Goal: Book appointment/travel/reservation

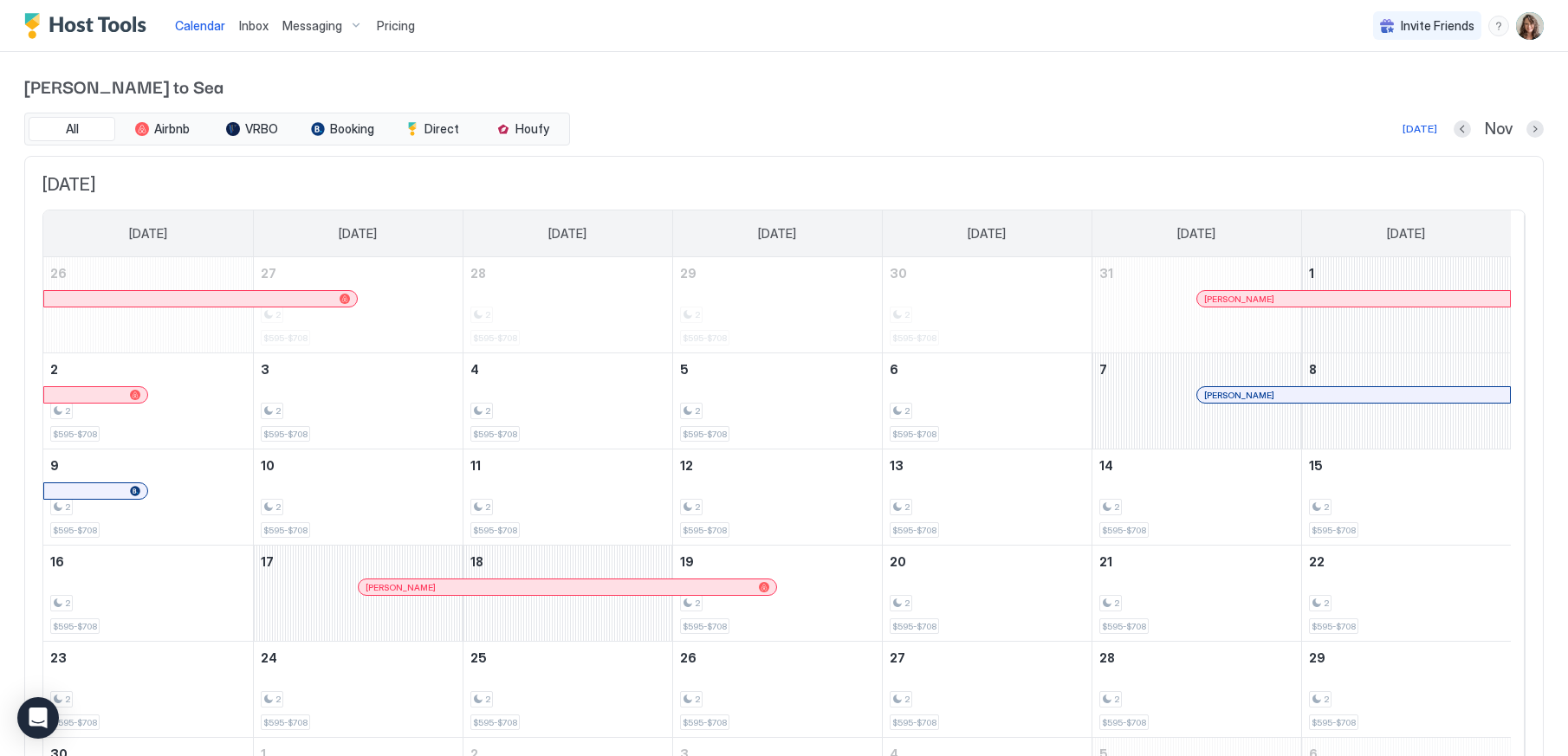
scroll to position [53, 0]
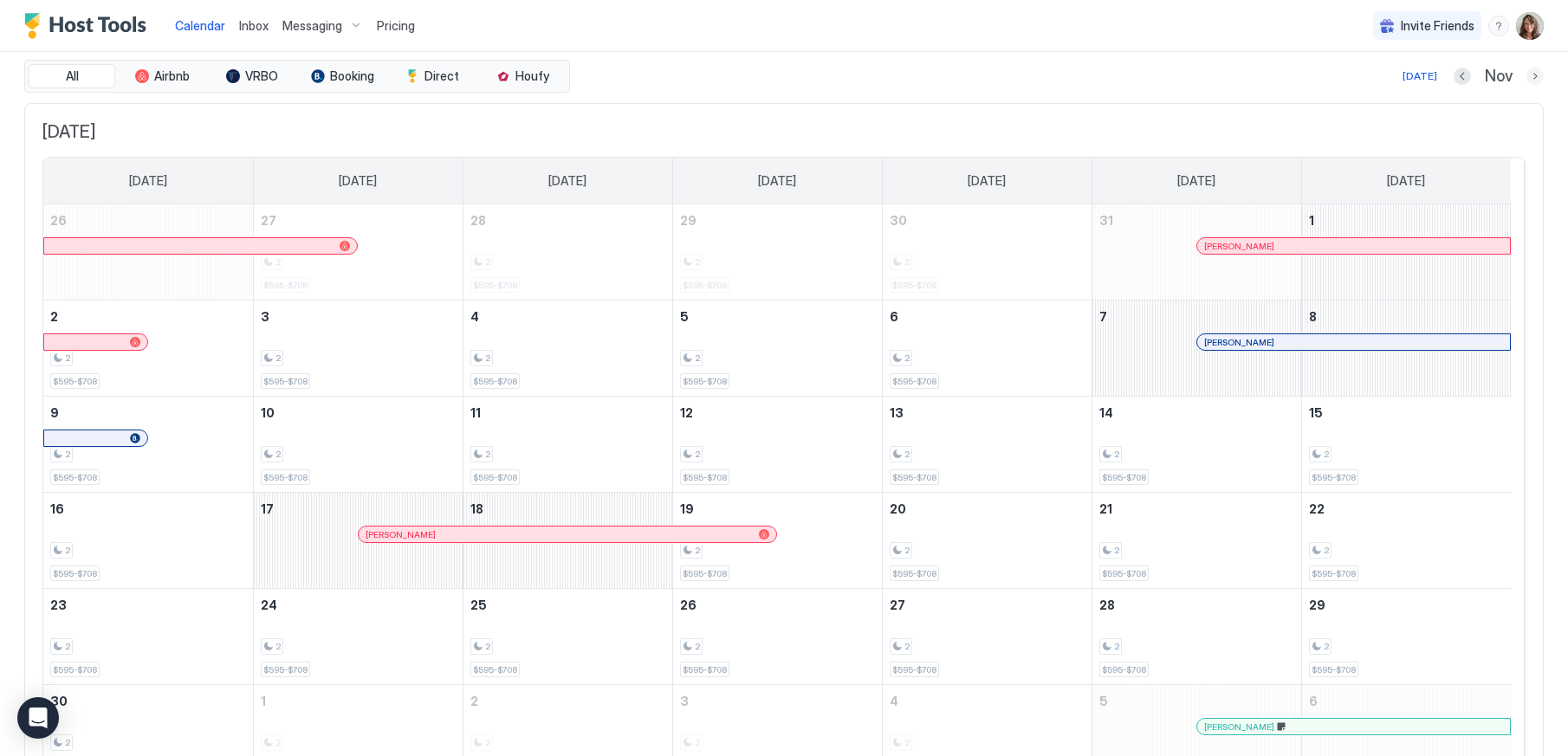
click at [1526, 72] on button "Next month" at bounding box center [1535, 76] width 18 height 18
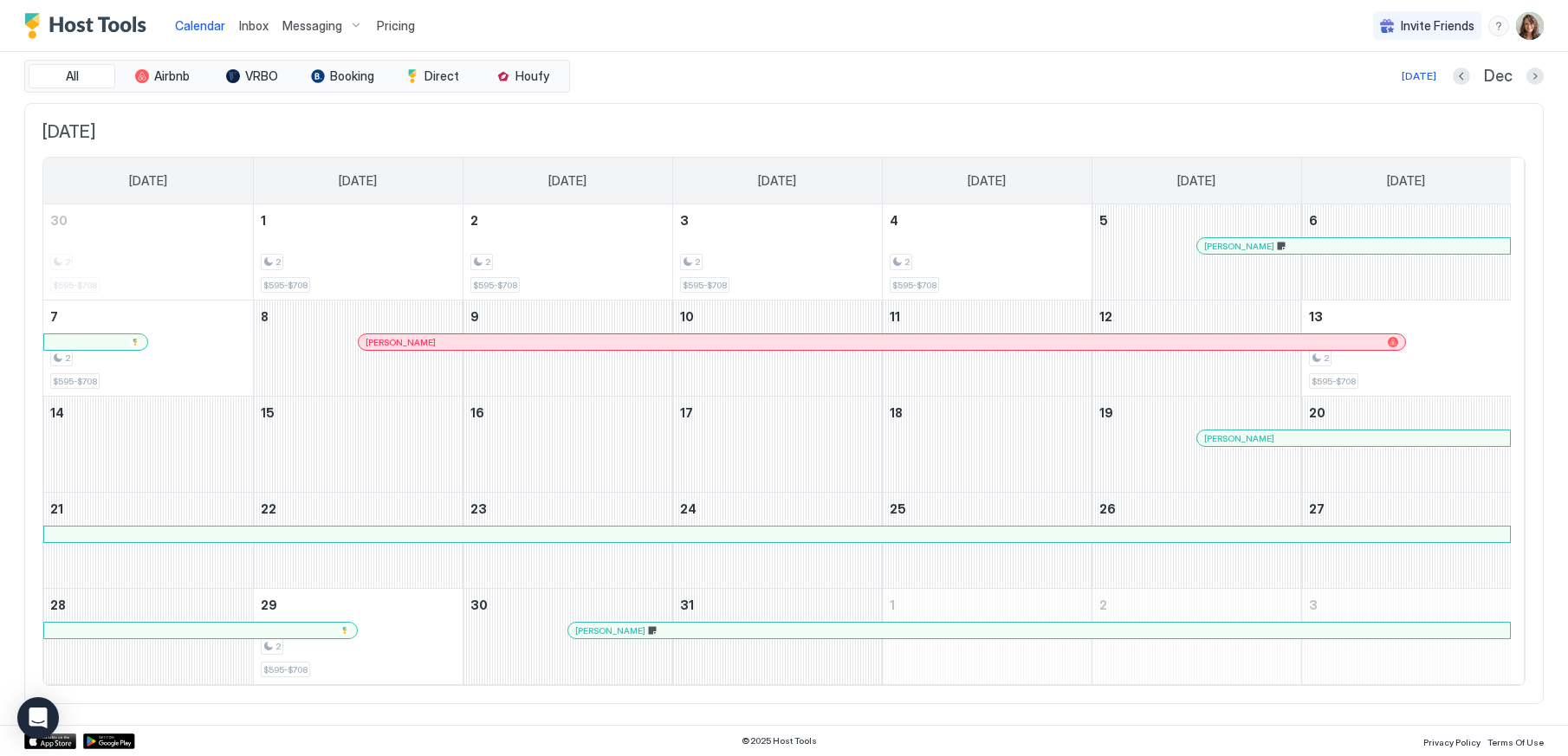
scroll to position [0, 0]
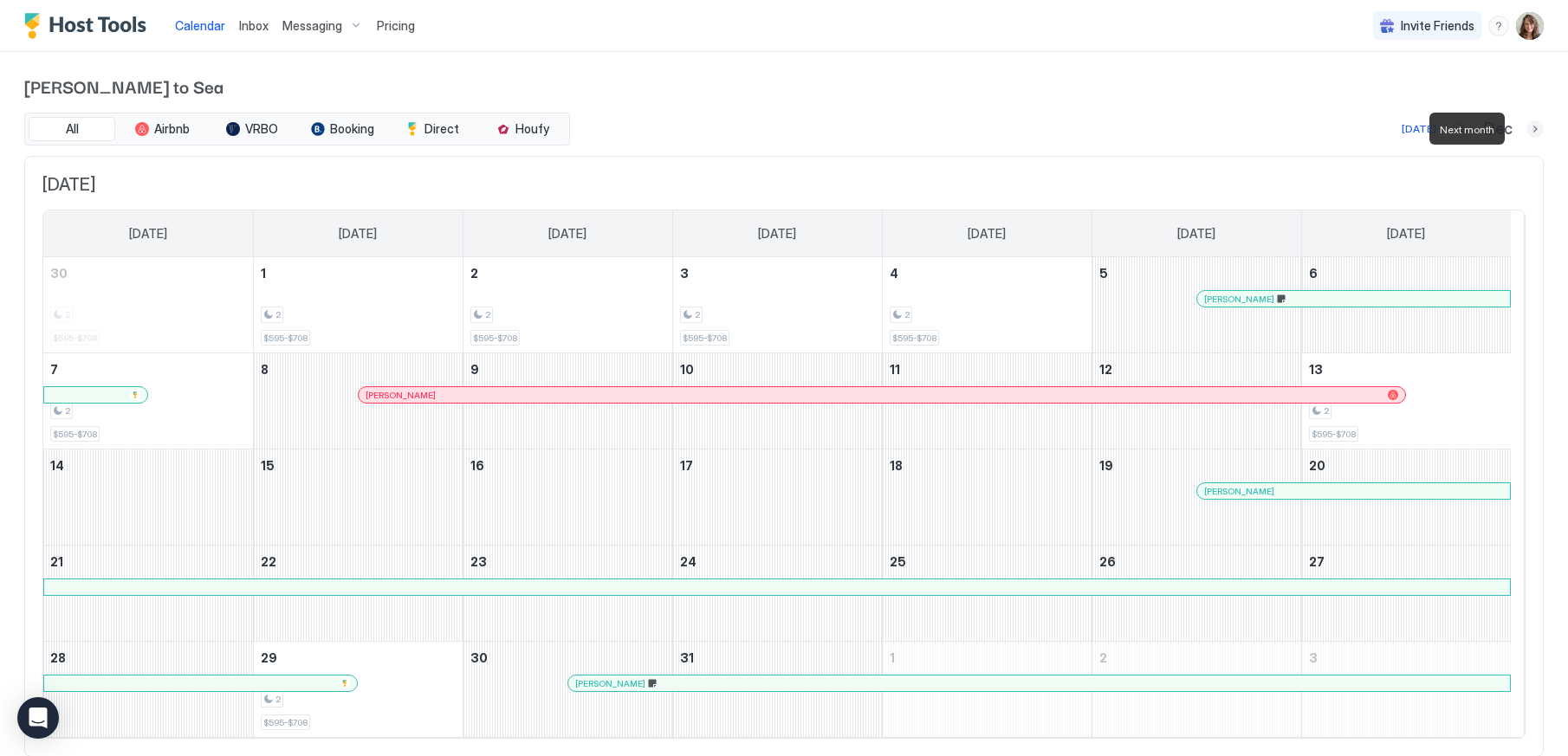
click at [1526, 127] on button "Next month" at bounding box center [1535, 129] width 18 height 18
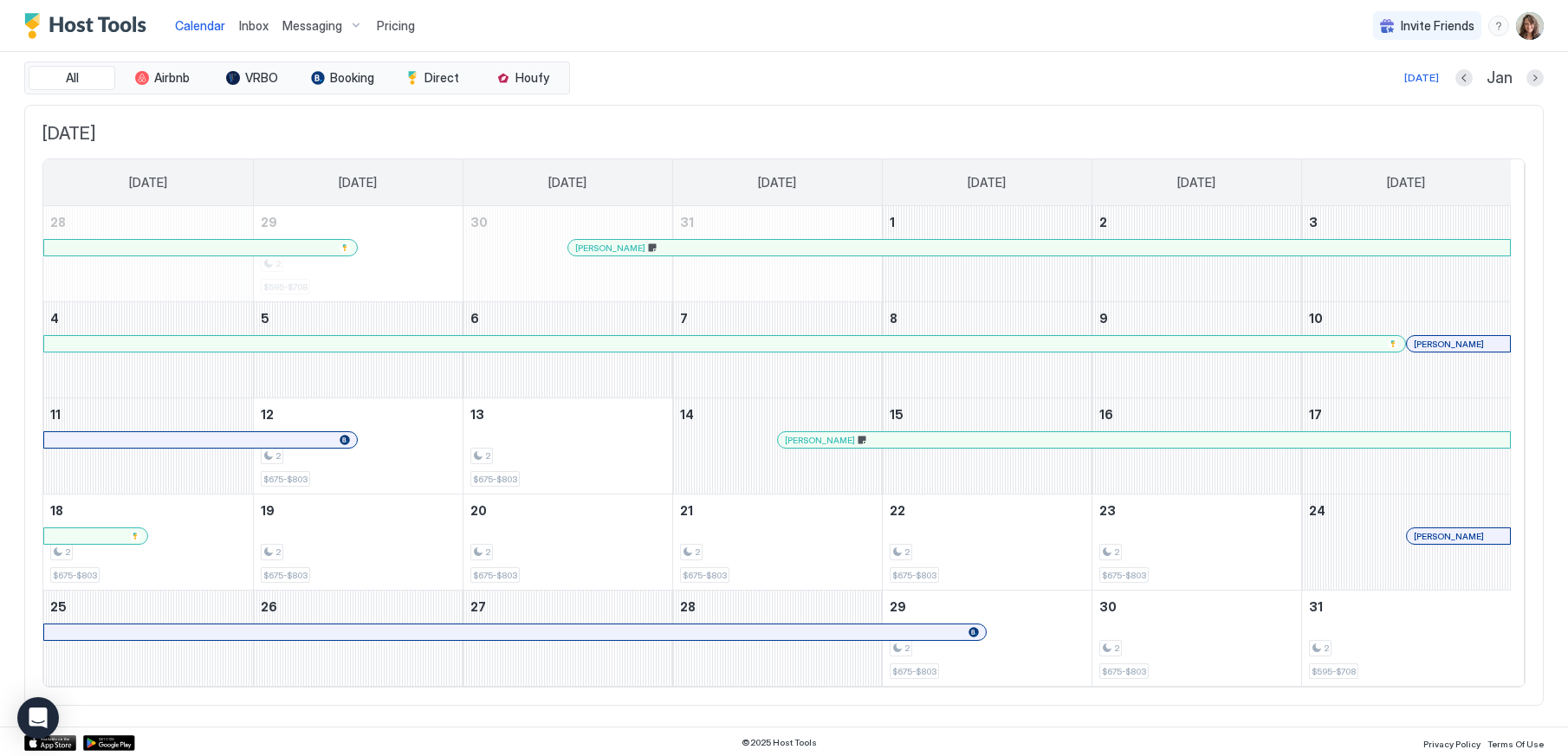
scroll to position [53, 0]
click at [1526, 73] on button "Next month" at bounding box center [1535, 76] width 18 height 18
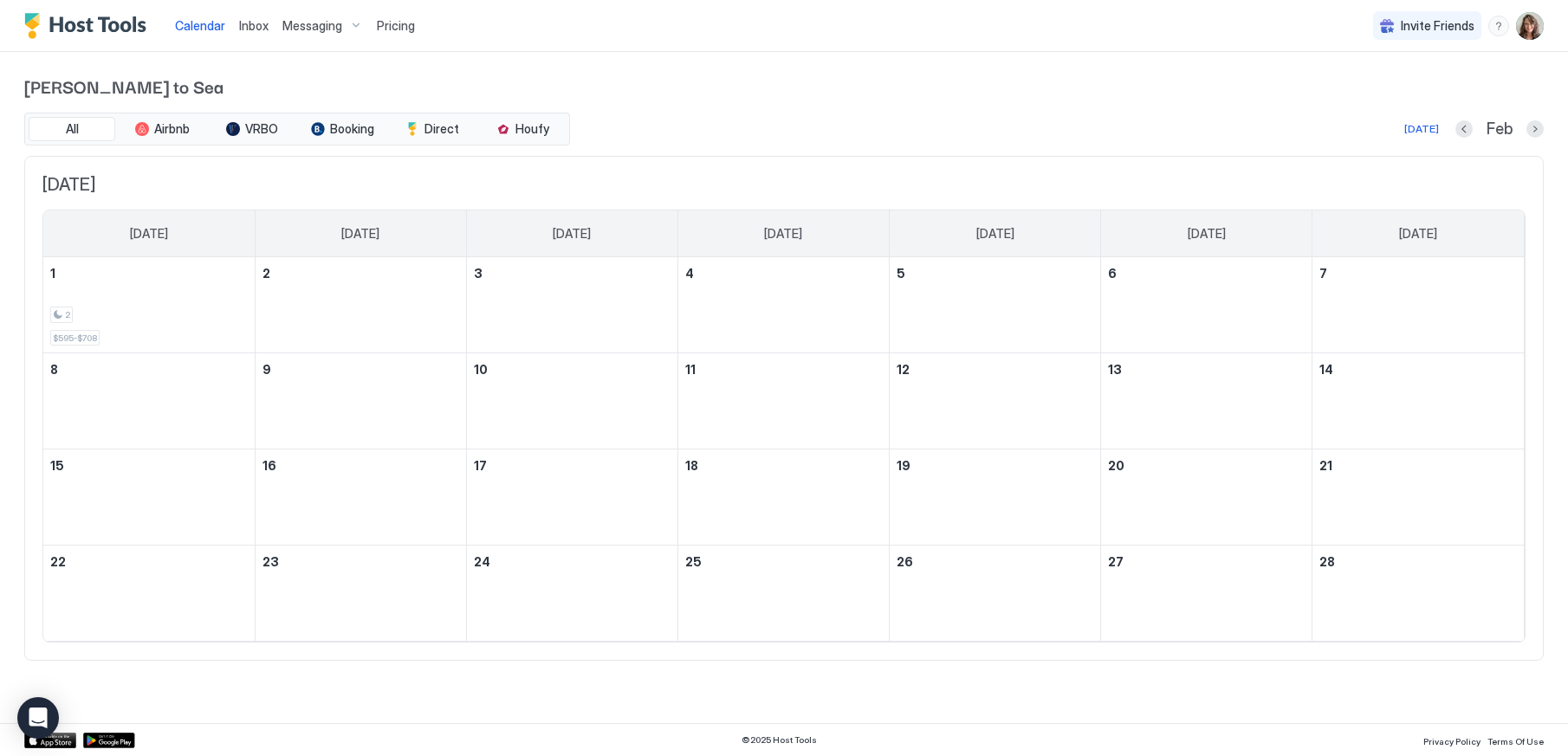
scroll to position [0, 0]
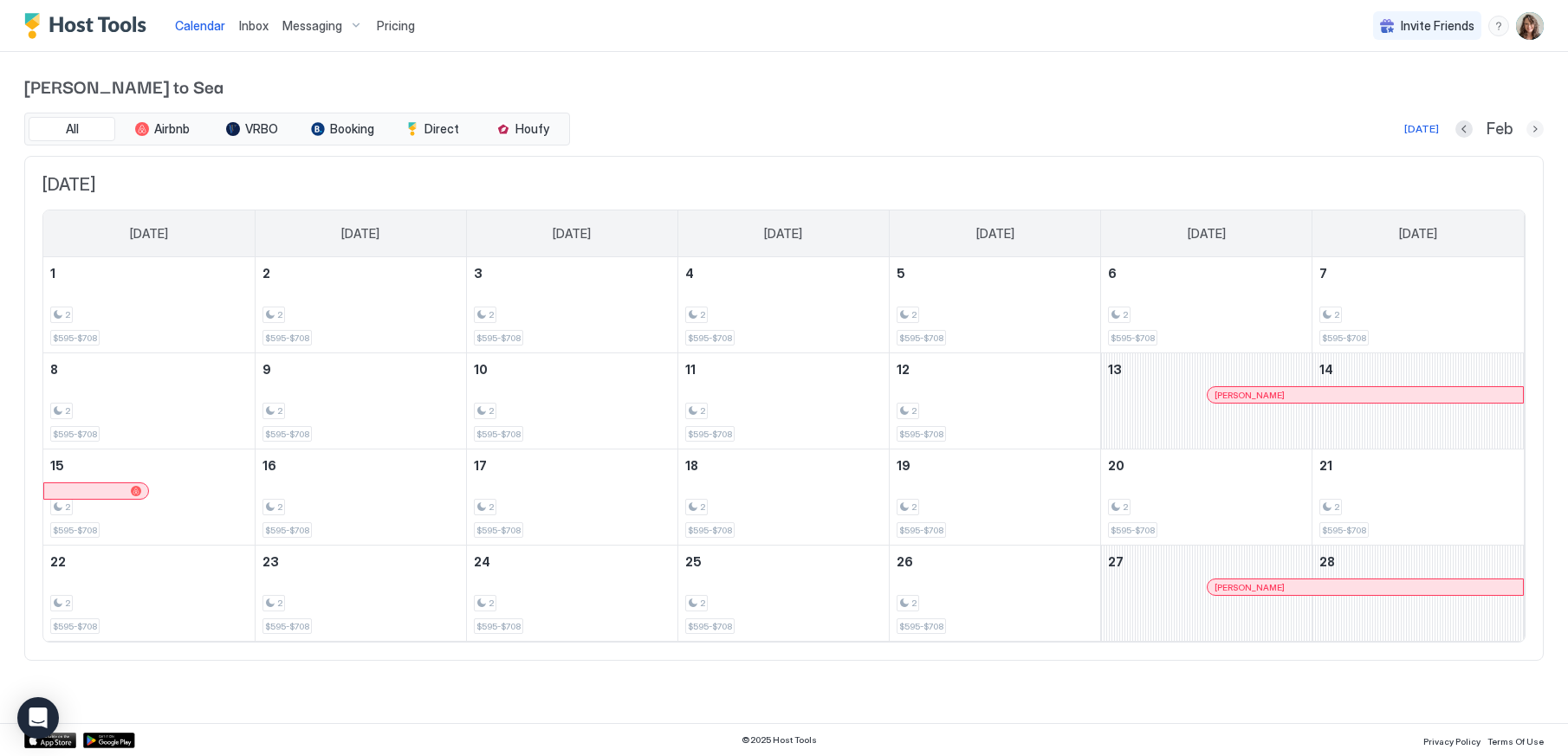
click at [1538, 126] on button "Next month" at bounding box center [1535, 129] width 18 height 18
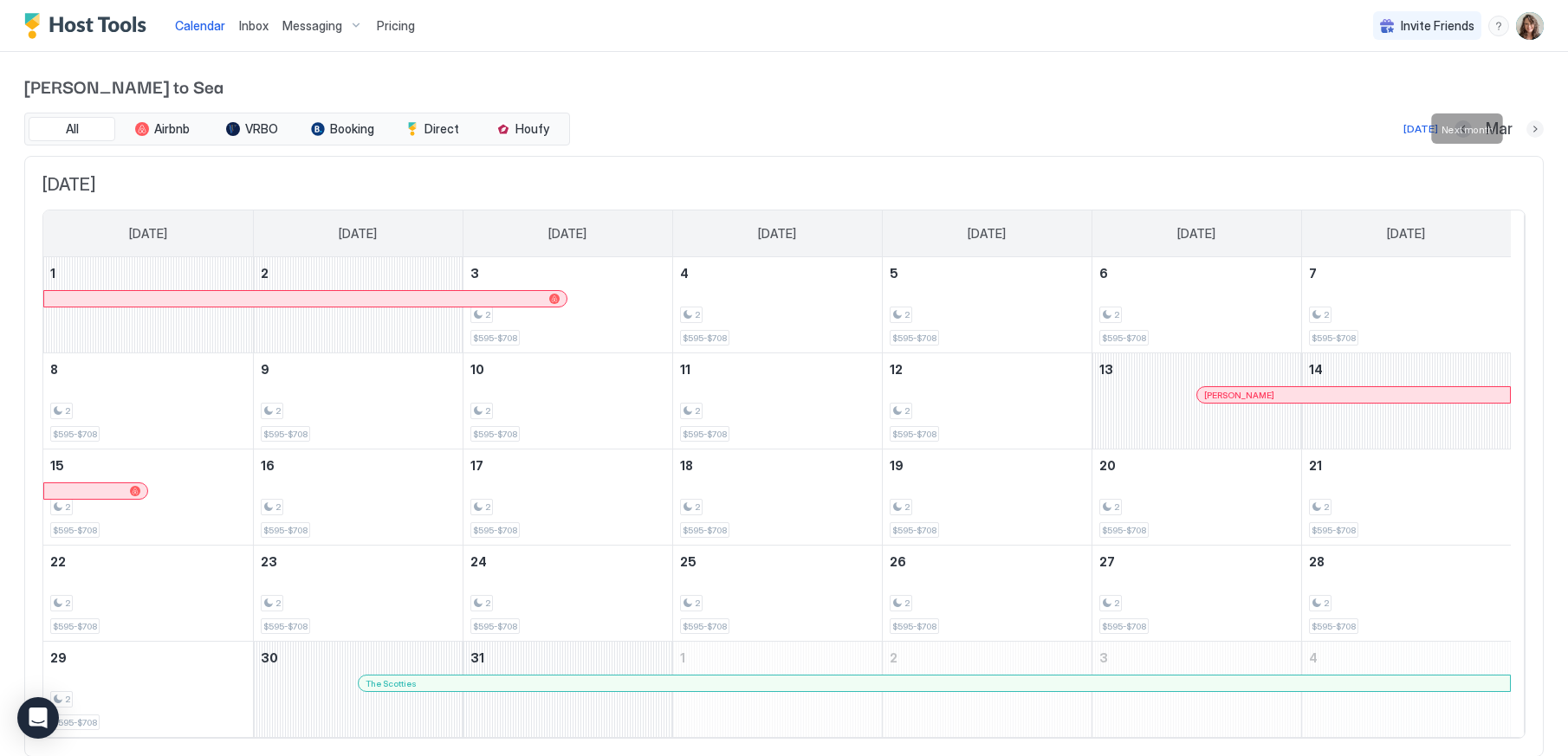
click at [1526, 126] on button "Next month" at bounding box center [1535, 129] width 18 height 18
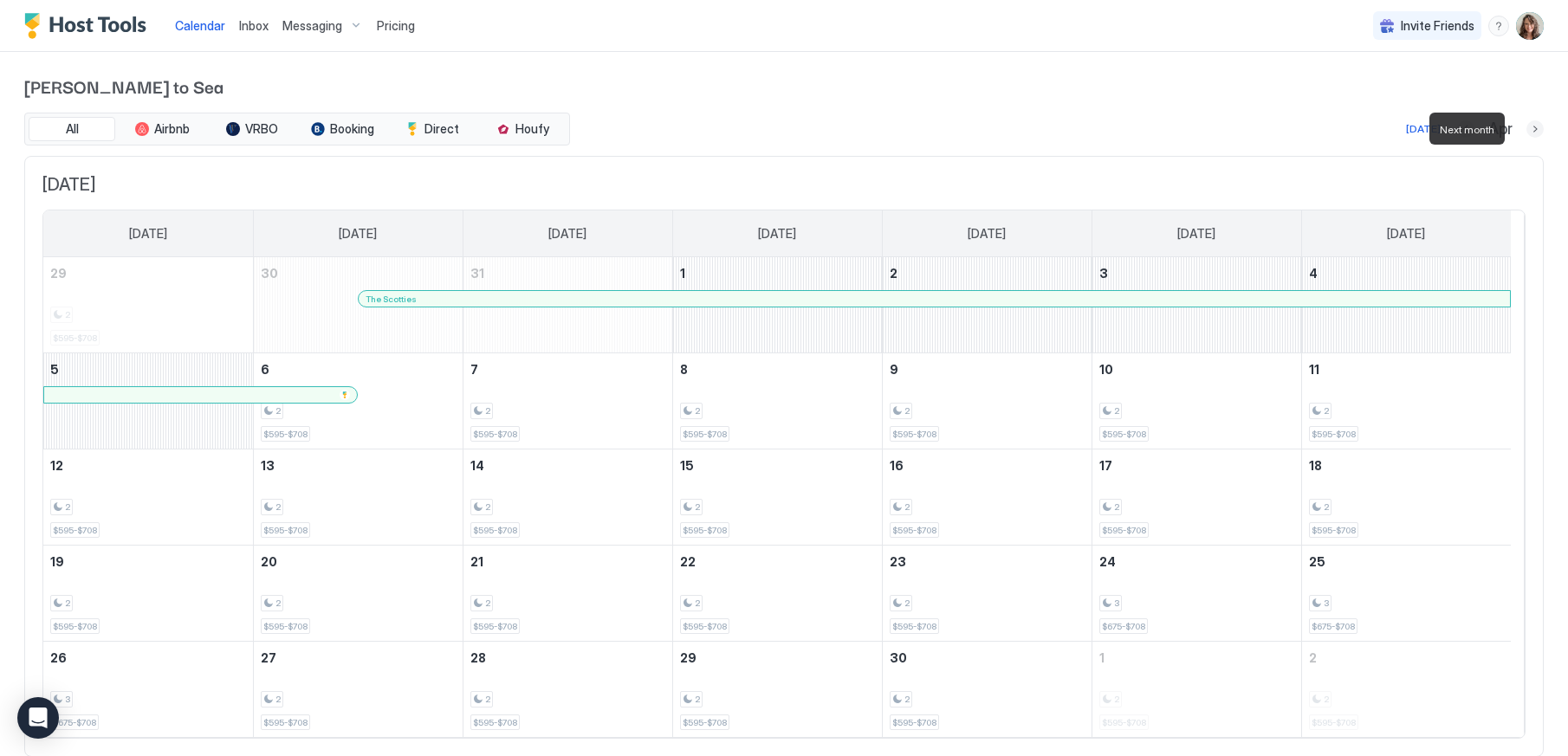
click at [1526, 125] on button "Next month" at bounding box center [1535, 129] width 18 height 18
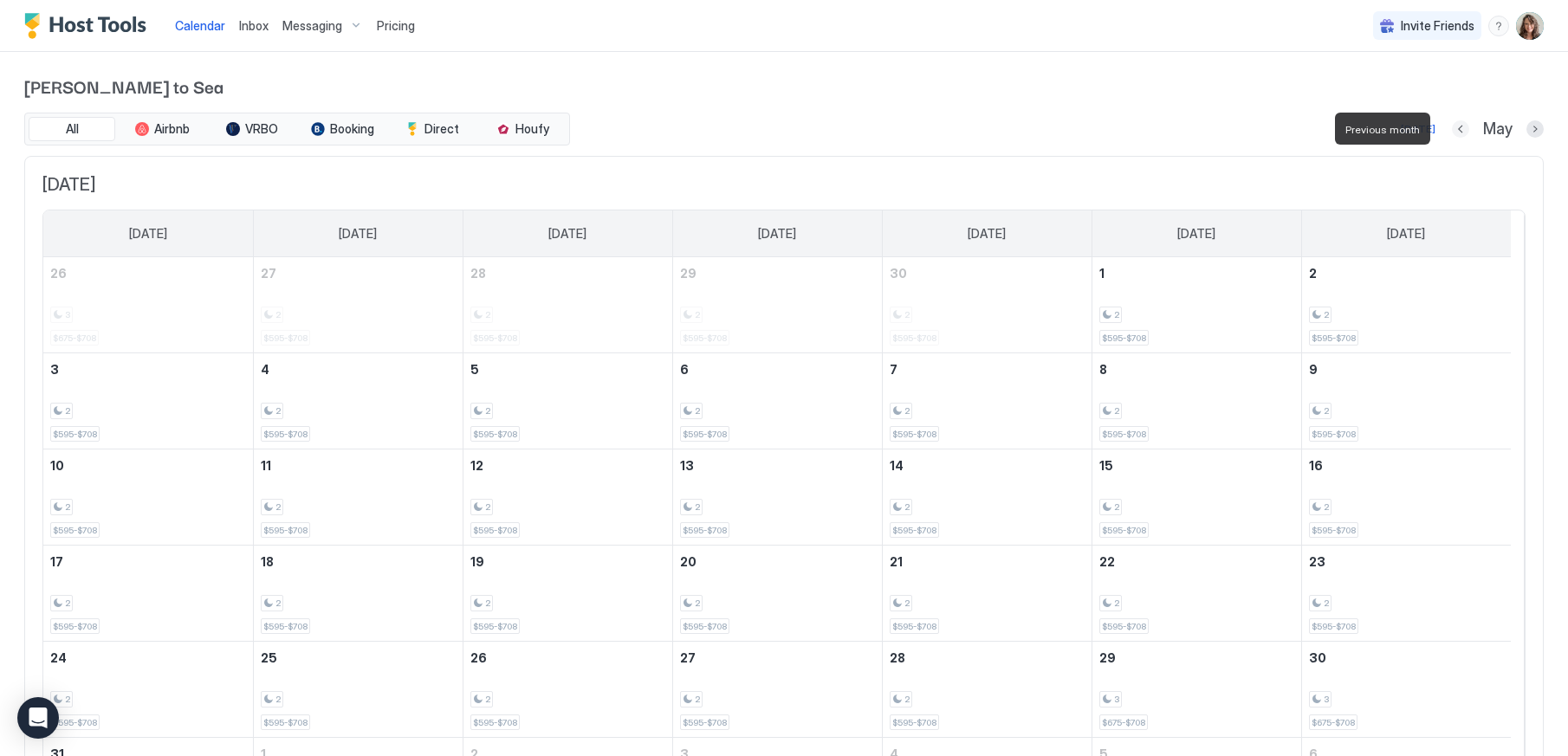
click at [1452, 129] on button "Previous month" at bounding box center [1461, 129] width 18 height 18
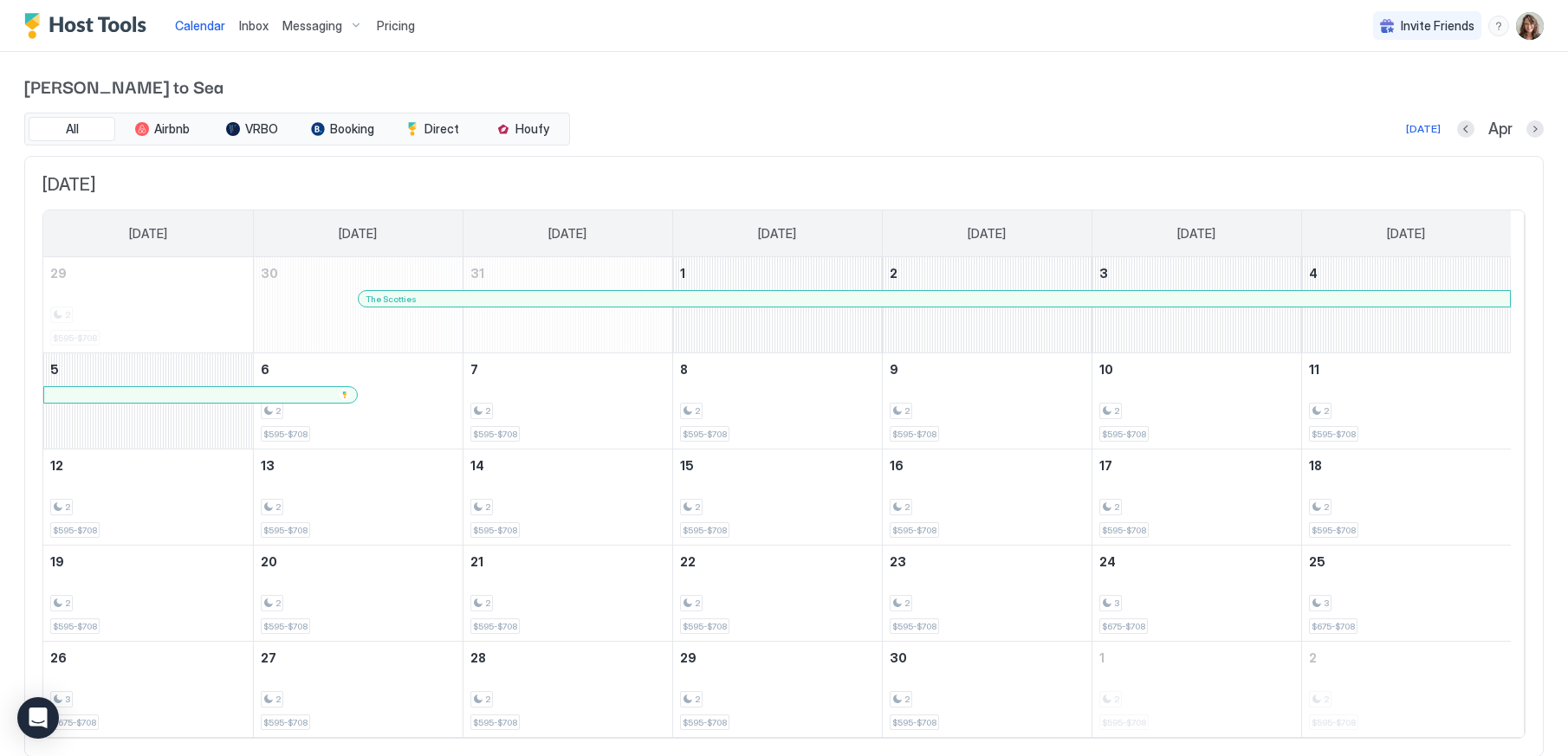
drag, startPoint x: 1452, startPoint y: 119, endPoint x: 1451, endPoint y: 131, distance: 12.0
click at [1457, 120] on div "Apr" at bounding box center [1501, 129] width 87 height 20
click at [1457, 129] on button "Previous month" at bounding box center [1466, 129] width 18 height 18
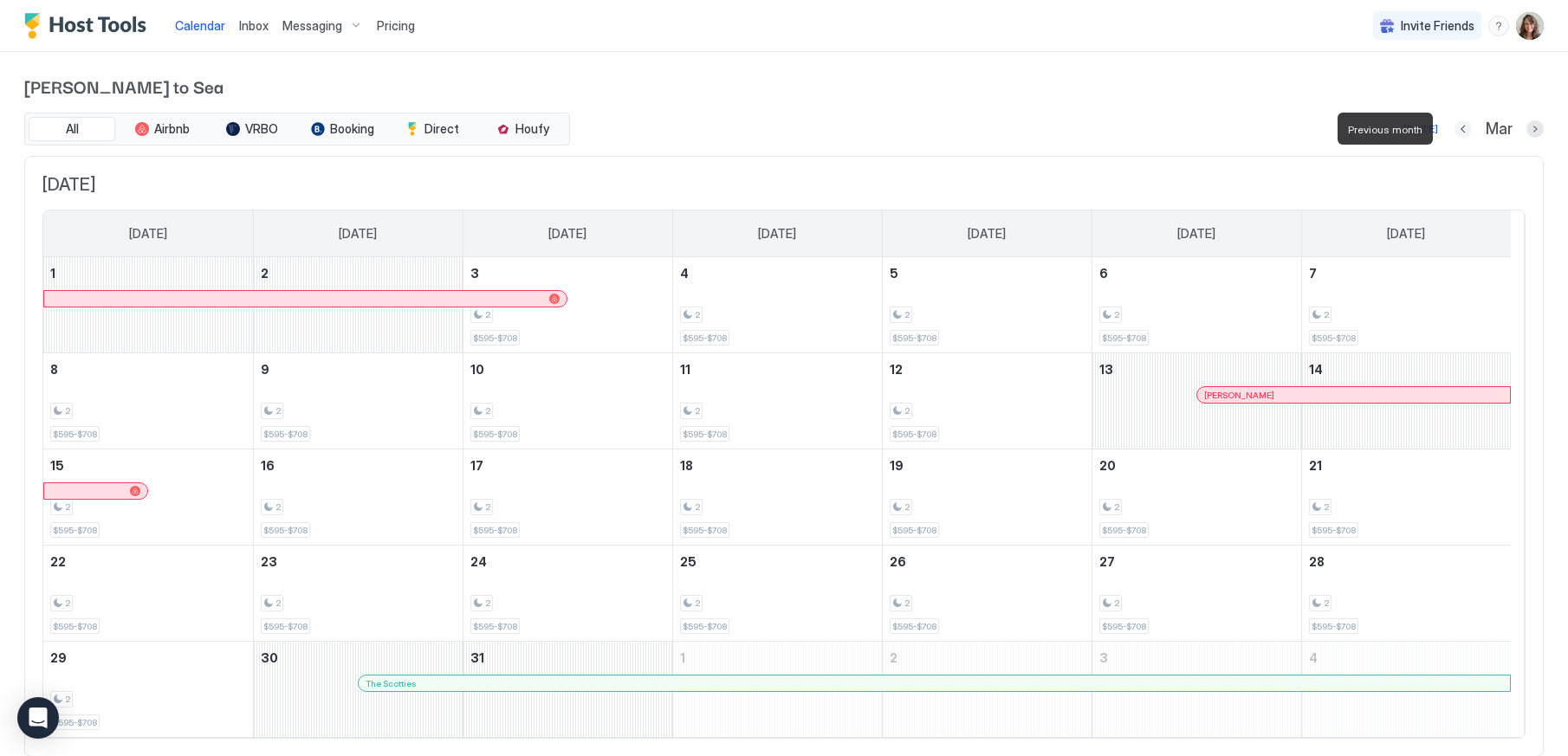
click at [1455, 129] on button "Previous month" at bounding box center [1464, 129] width 18 height 18
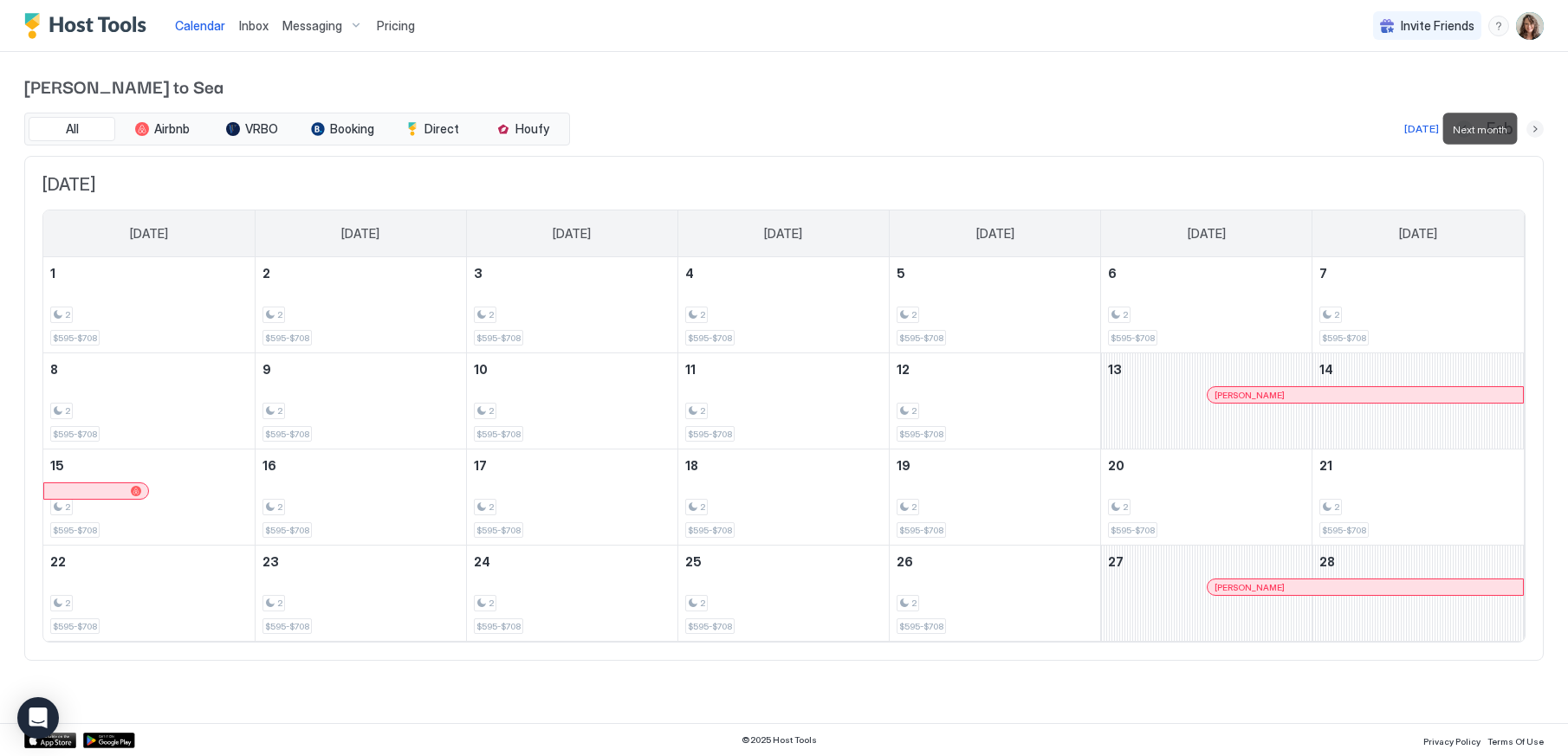
click at [1533, 127] on button "Next month" at bounding box center [1535, 129] width 18 height 18
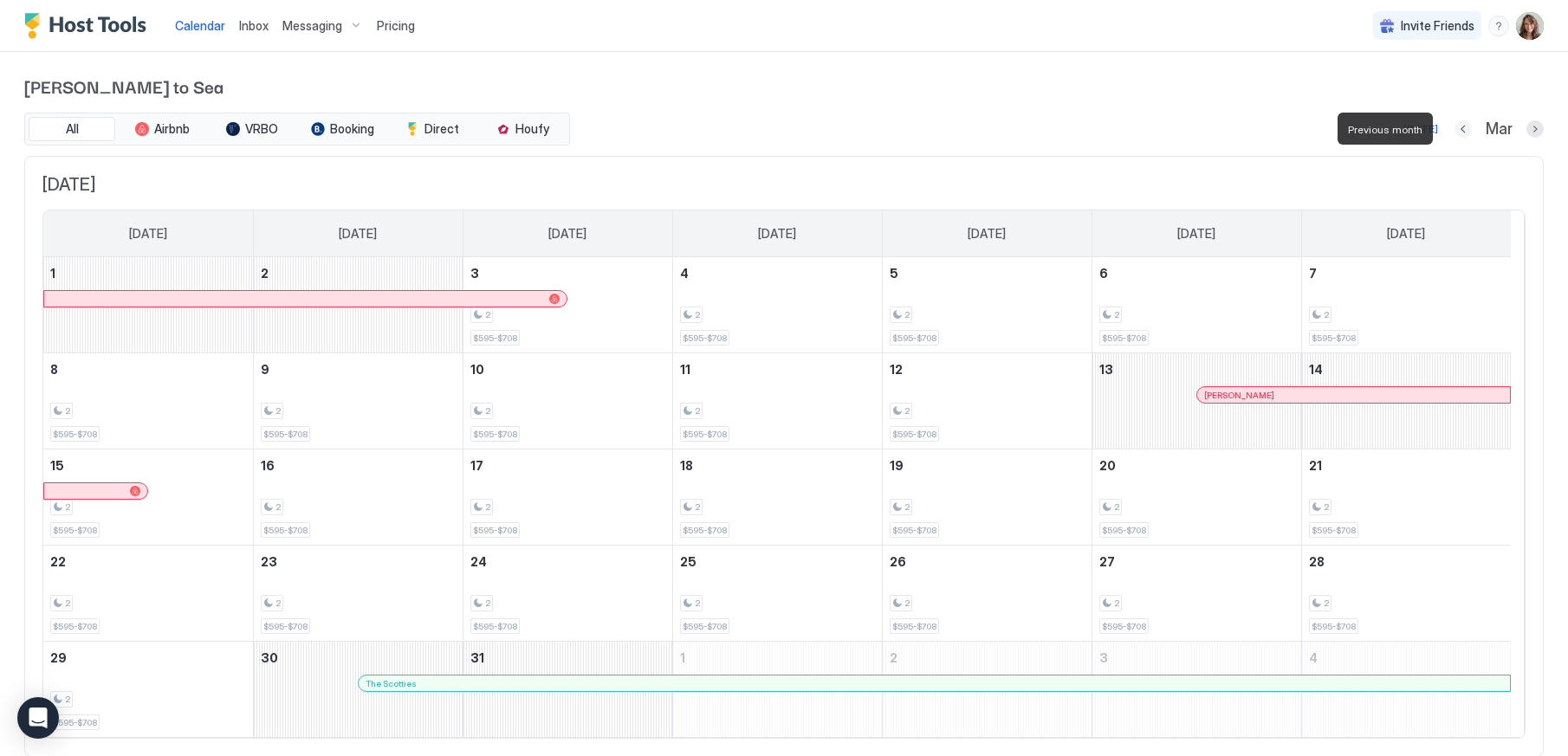
click at [1455, 125] on button "Previous month" at bounding box center [1464, 129] width 18 height 18
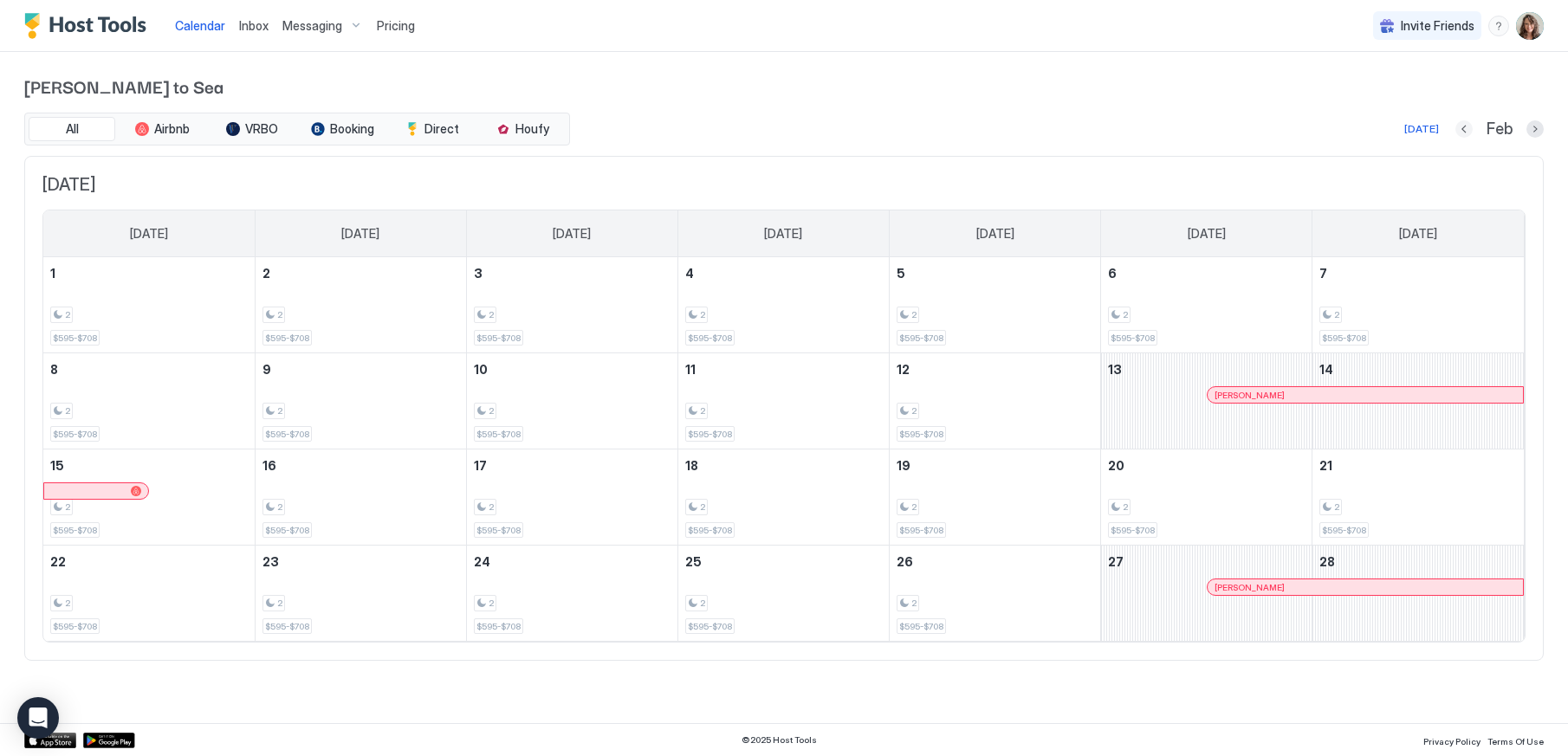
click at [1458, 132] on button "Previous month" at bounding box center [1464, 129] width 18 height 18
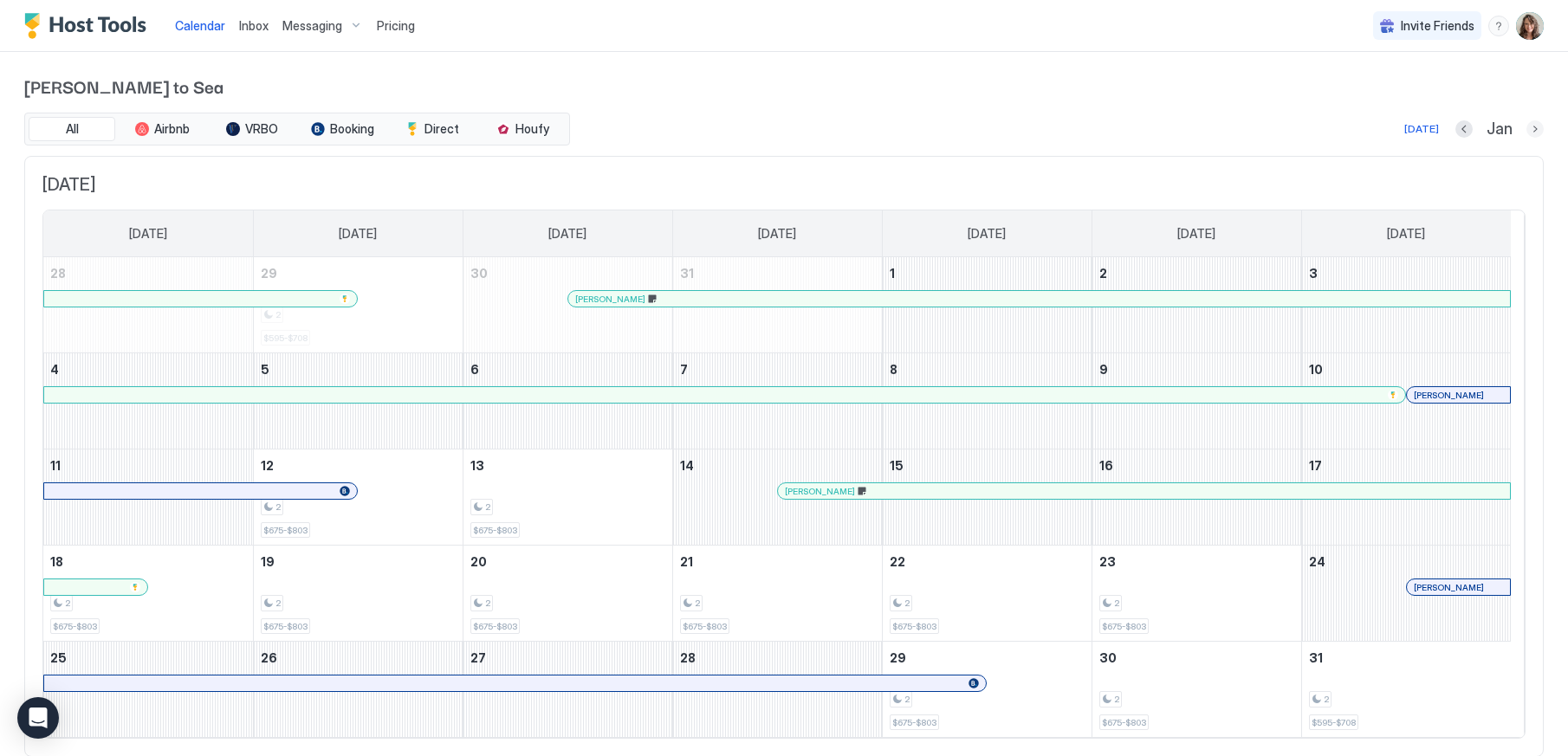
drag, startPoint x: 1521, startPoint y: 124, endPoint x: 1511, endPoint y: 137, distance: 16.4
click at [1526, 124] on button "Next month" at bounding box center [1535, 129] width 18 height 18
